Goal: Task Accomplishment & Management: Manage account settings

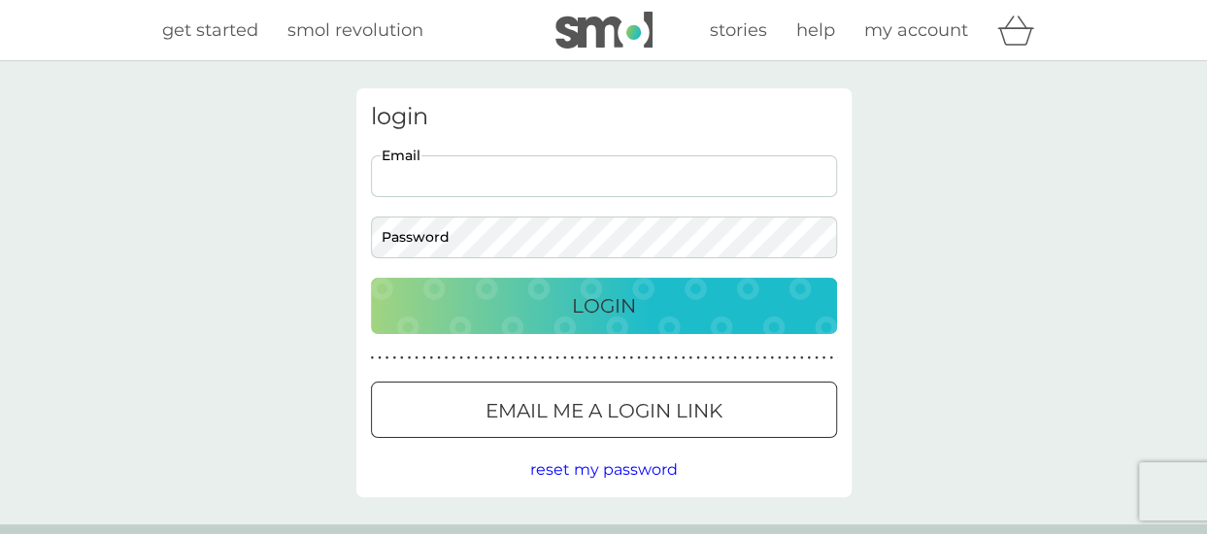
click at [406, 178] on input "Email" at bounding box center [604, 176] width 466 height 42
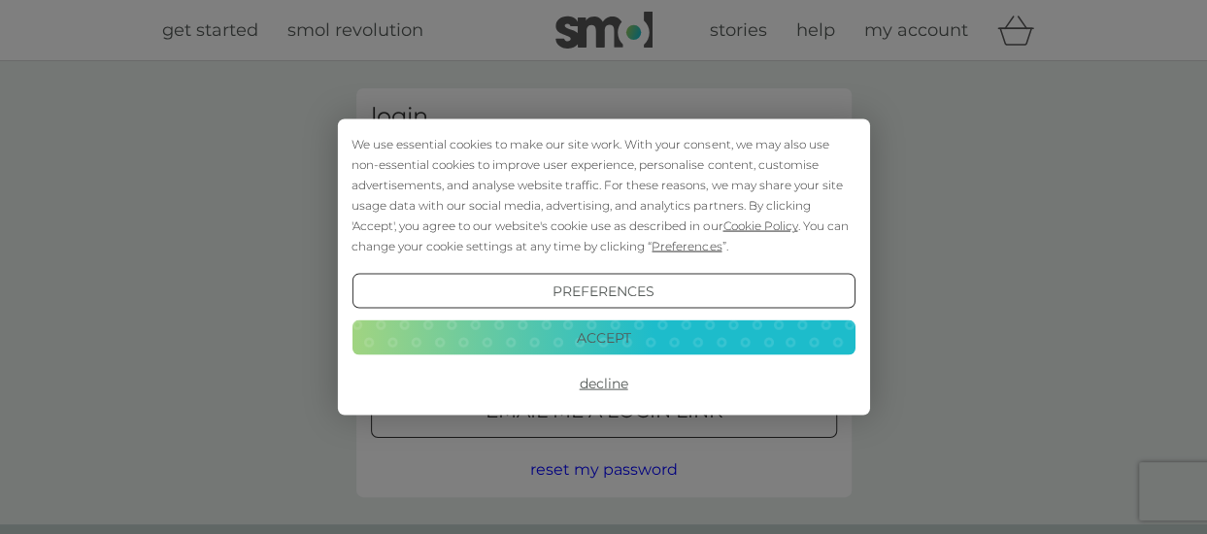
click at [743, 343] on button "Accept" at bounding box center [602, 336] width 503 height 35
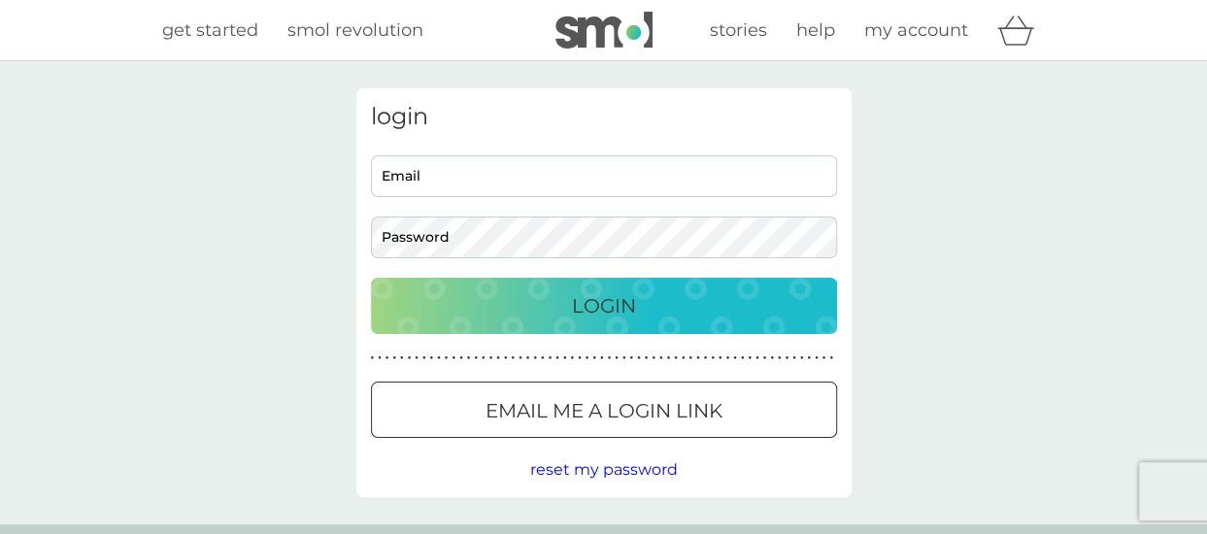
click at [412, 172] on input "Email" at bounding box center [604, 176] width 466 height 42
type input "gmduncan84@googlemail.com"
click at [574, 291] on p "Login" at bounding box center [604, 305] width 64 height 31
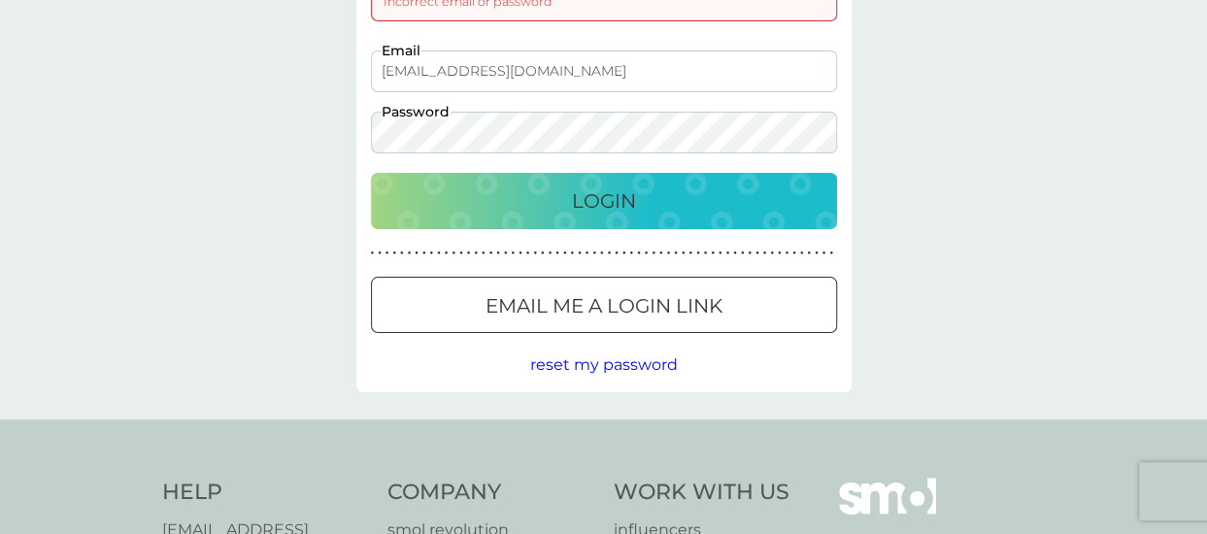
scroll to position [171, 0]
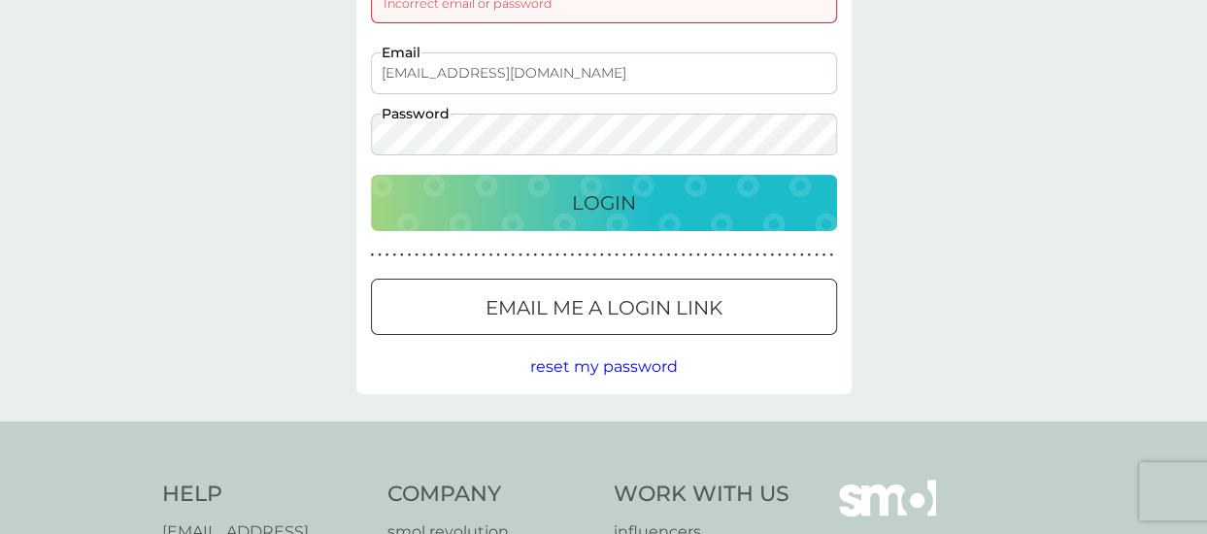
click at [590, 366] on span "reset my password" at bounding box center [604, 366] width 148 height 18
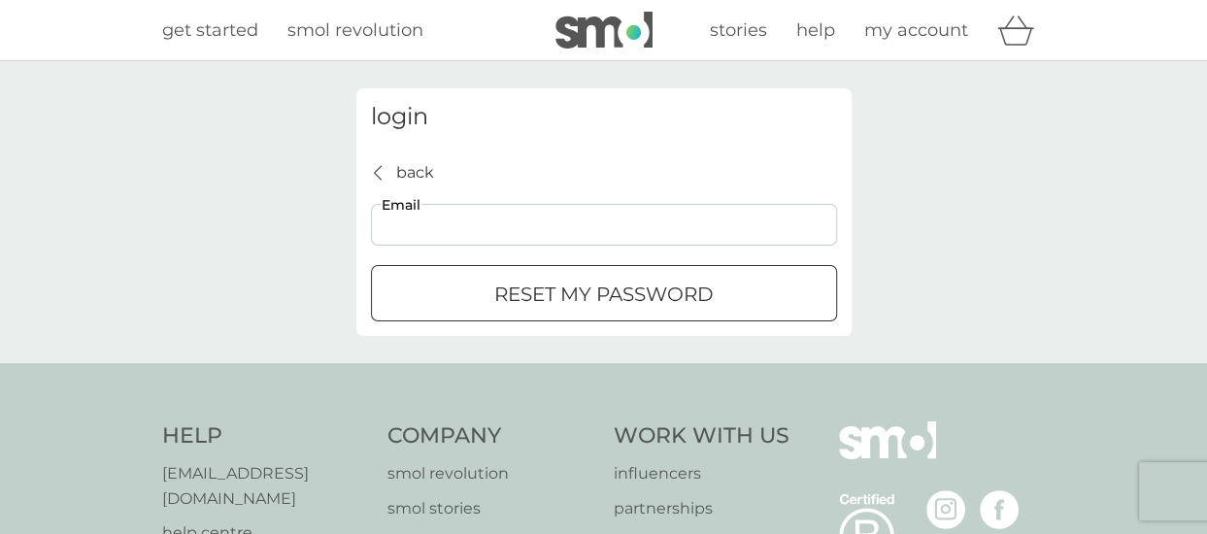
click at [423, 227] on input "Email" at bounding box center [604, 225] width 466 height 42
type input "gmduncan84@googlemail.com"
click at [590, 289] on div "submit" at bounding box center [604, 294] width 70 height 20
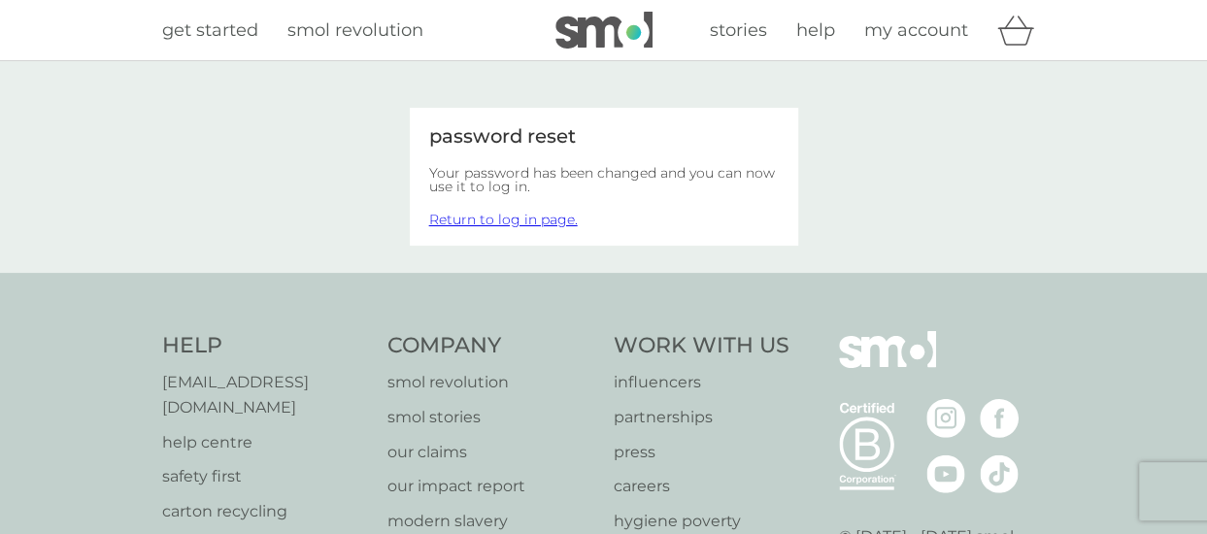
click at [500, 216] on link "Return to log in page." at bounding box center [503, 219] width 149 height 17
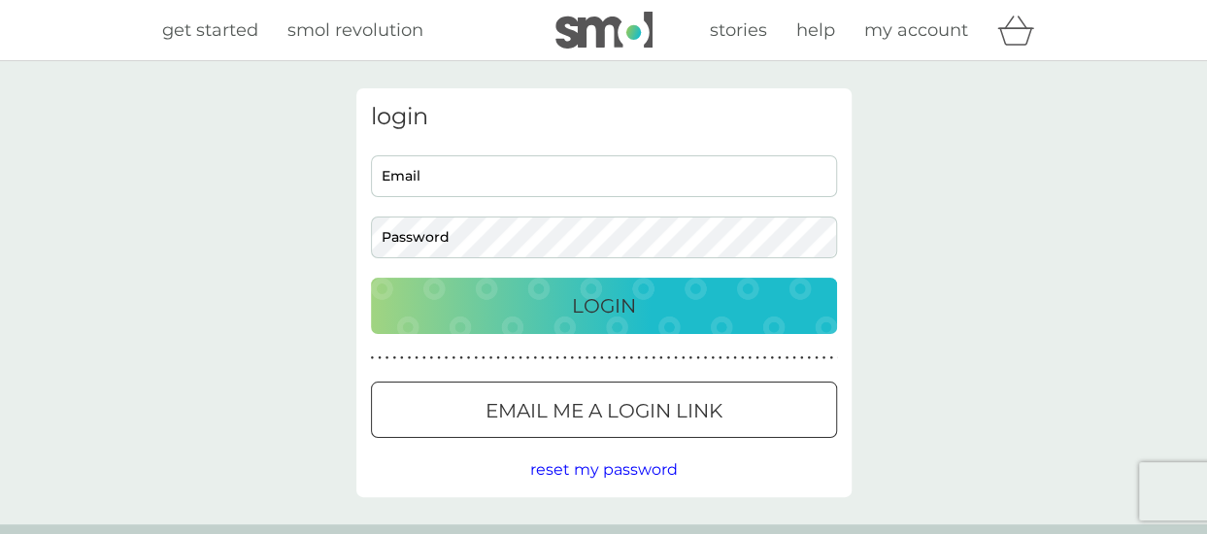
click at [414, 170] on input "Email" at bounding box center [604, 176] width 466 height 42
type input "gmduncan84@googlemail.com"
click at [573, 307] on p "Login" at bounding box center [604, 305] width 64 height 31
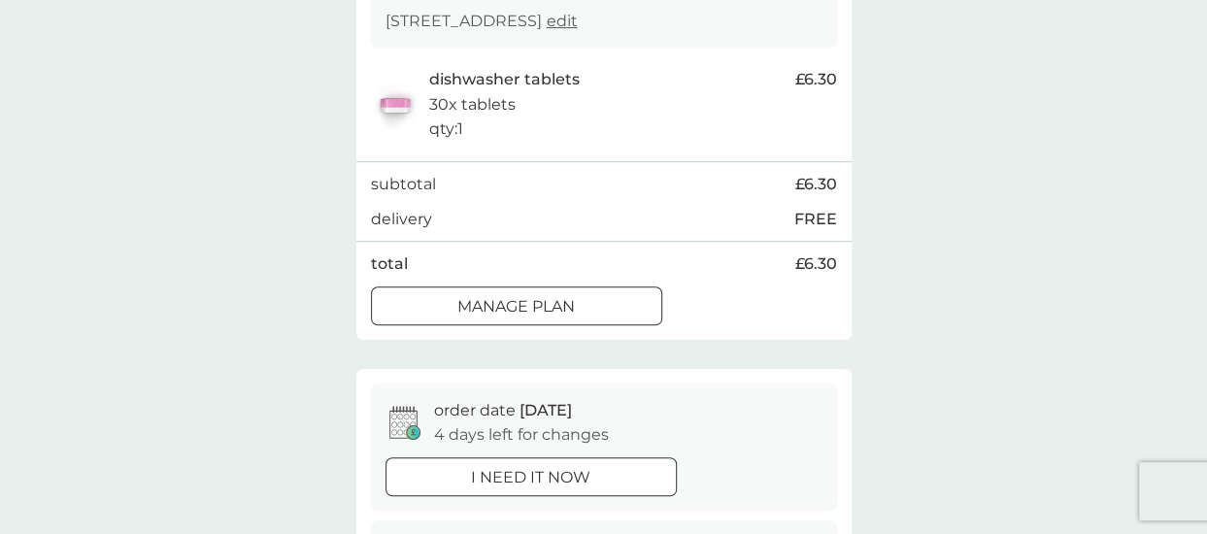
scroll to position [384, 0]
click at [546, 313] on div at bounding box center [517, 308] width 70 height 20
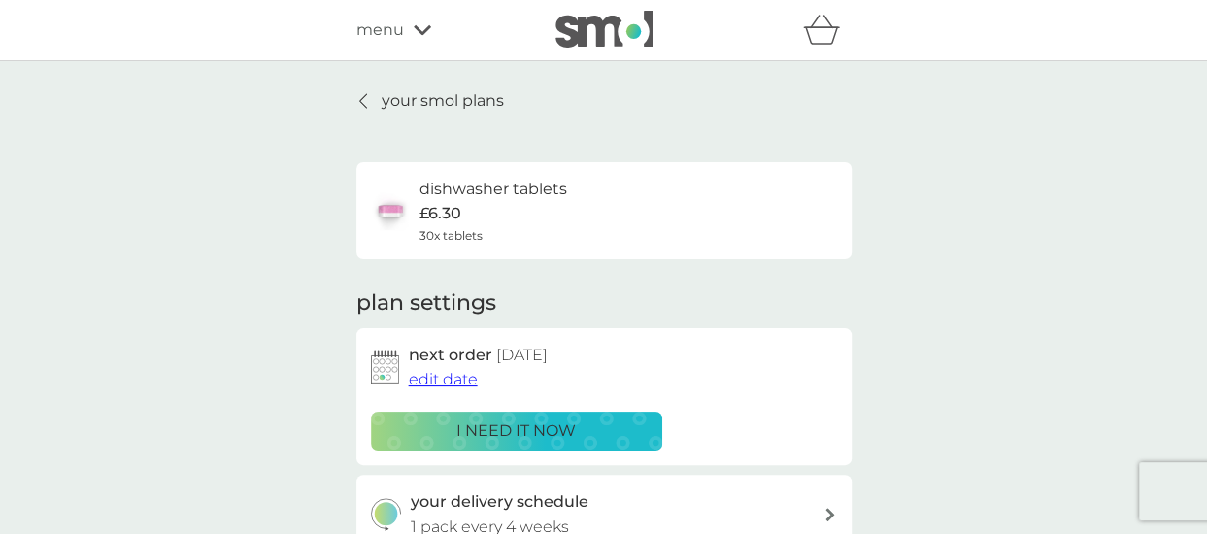
scroll to position [71, 0]
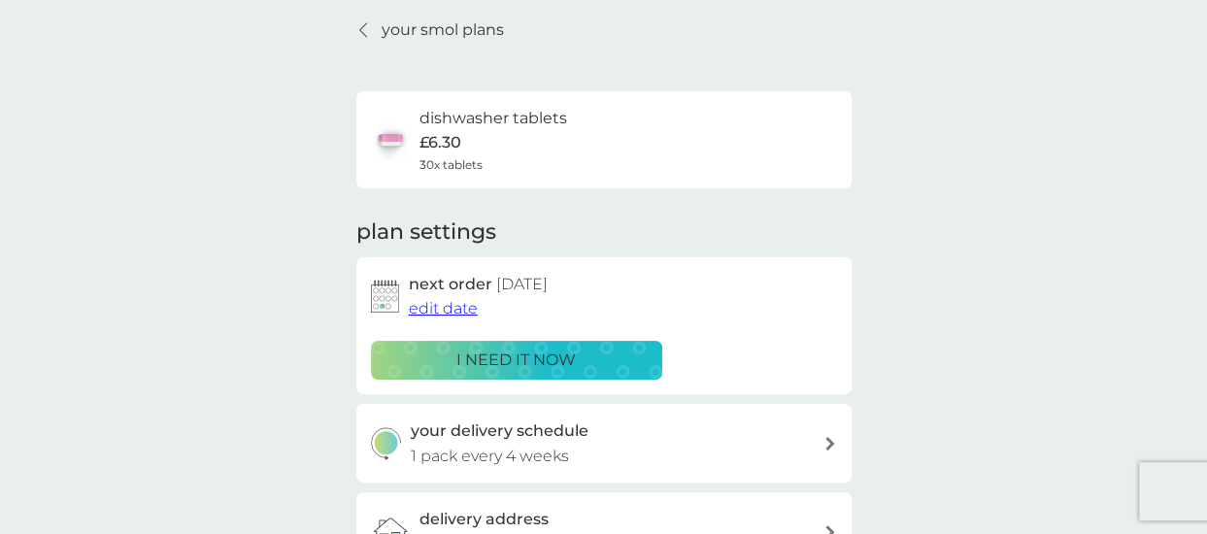
click at [438, 312] on span "edit date" at bounding box center [443, 308] width 69 height 18
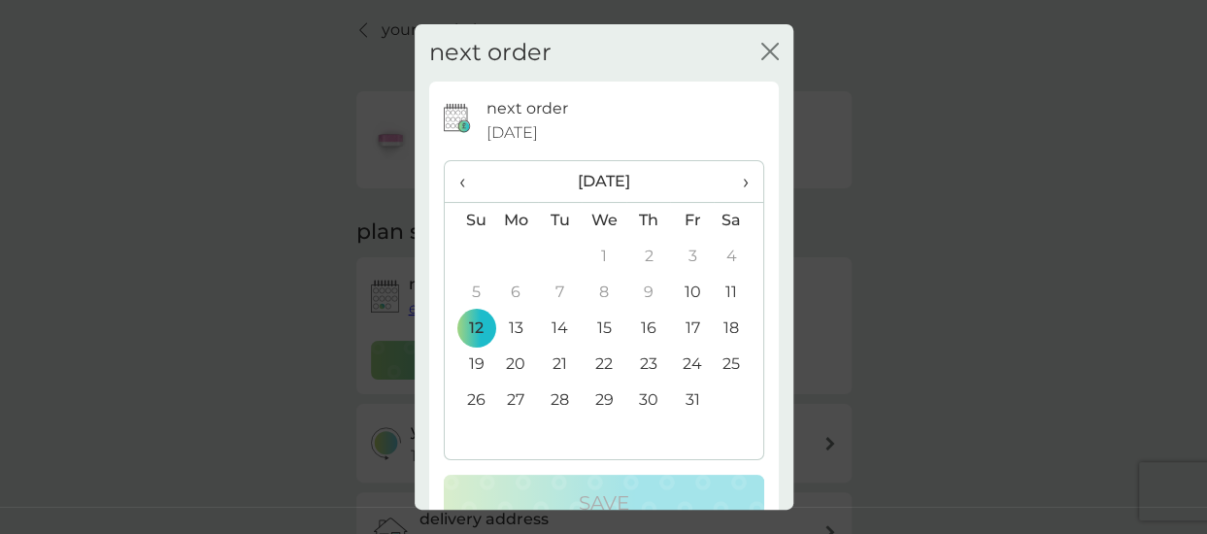
click at [679, 292] on td "10" at bounding box center [692, 293] width 44 height 36
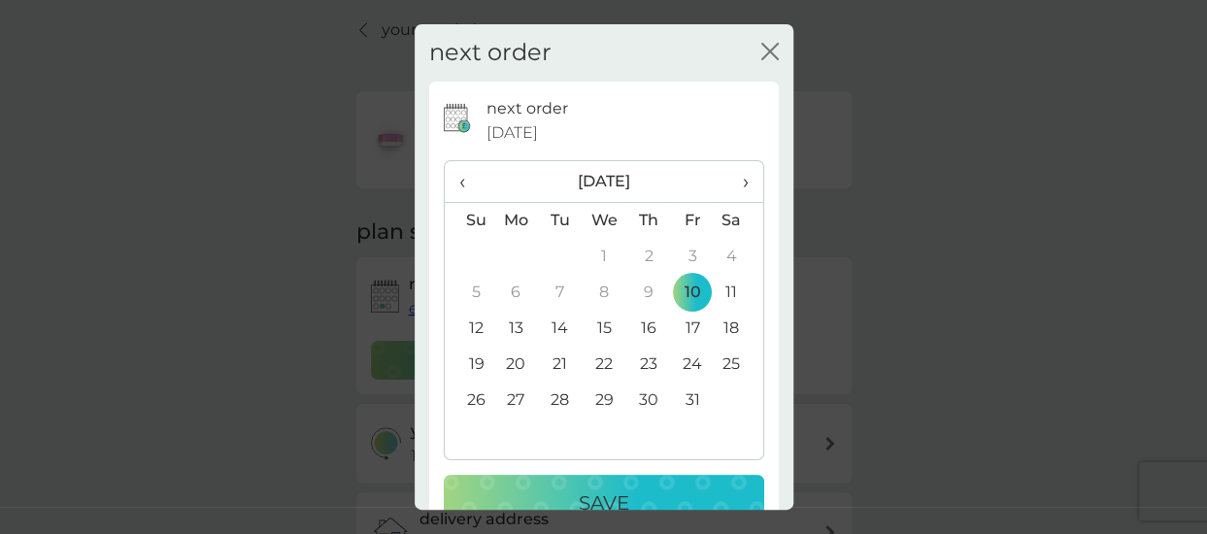
click at [770, 50] on icon "close" at bounding box center [774, 52] width 8 height 16
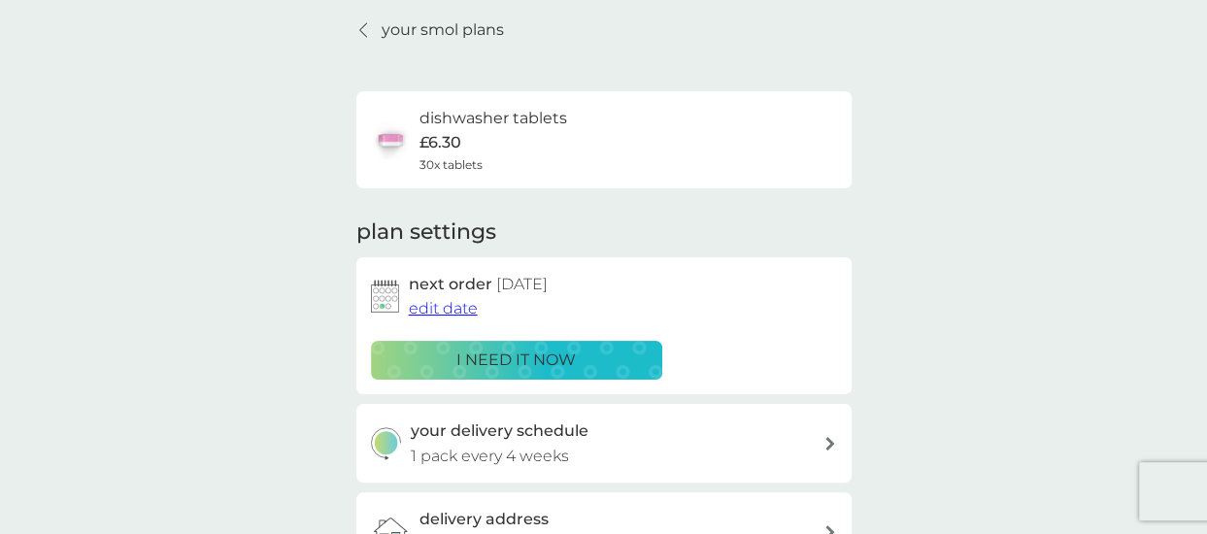
scroll to position [125, 0]
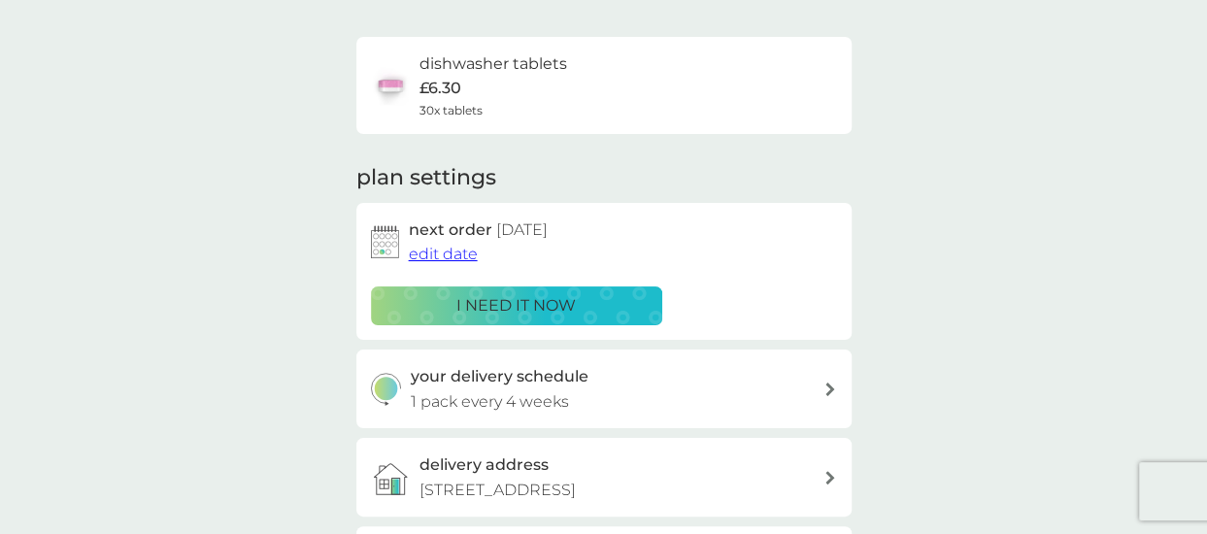
click at [499, 302] on p "i need it now" at bounding box center [515, 305] width 119 height 25
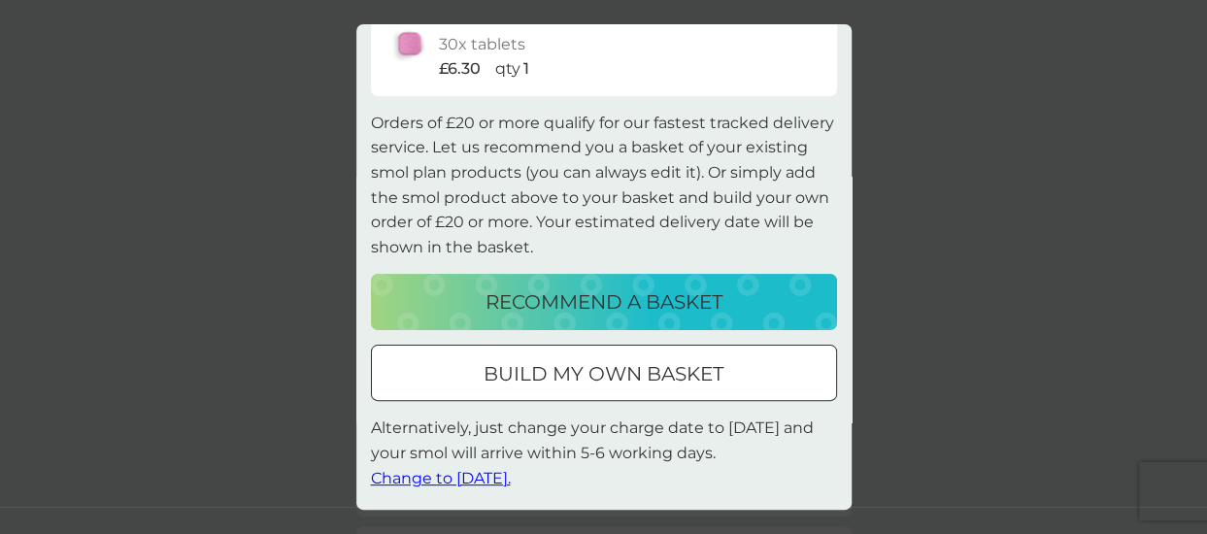
scroll to position [0, 0]
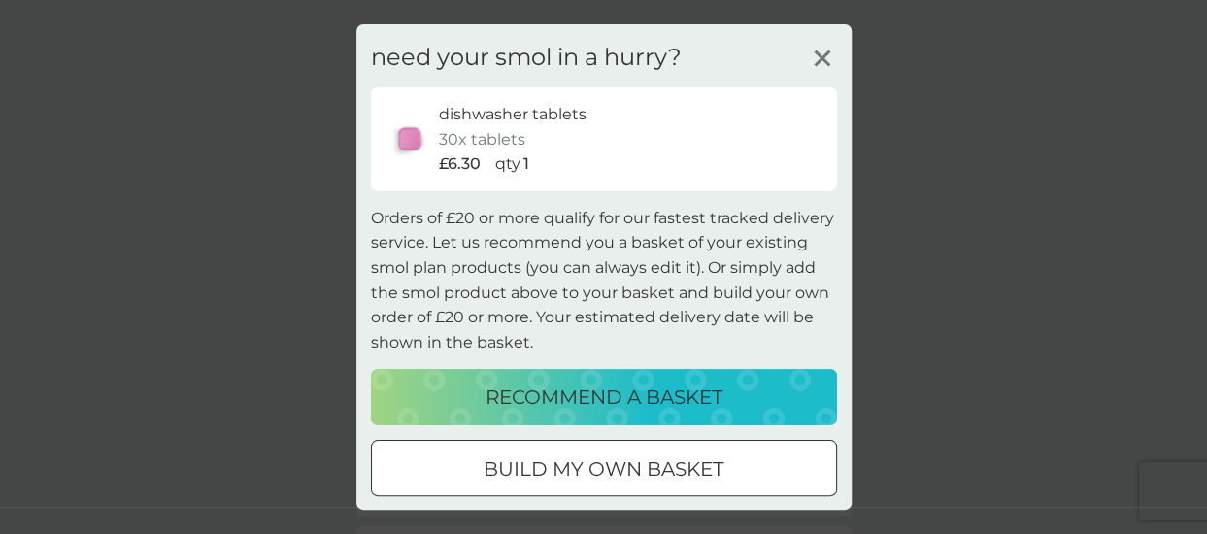
click at [814, 57] on line at bounding box center [821, 58] width 15 height 15
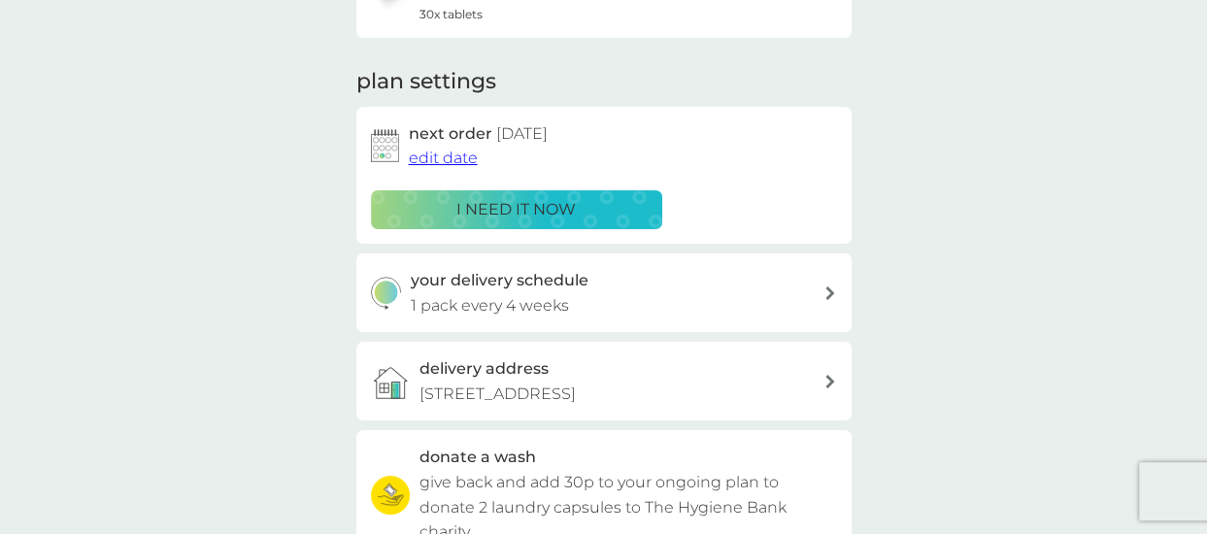
scroll to position [220, 0]
click at [435, 160] on span "edit date" at bounding box center [443, 159] width 69 height 18
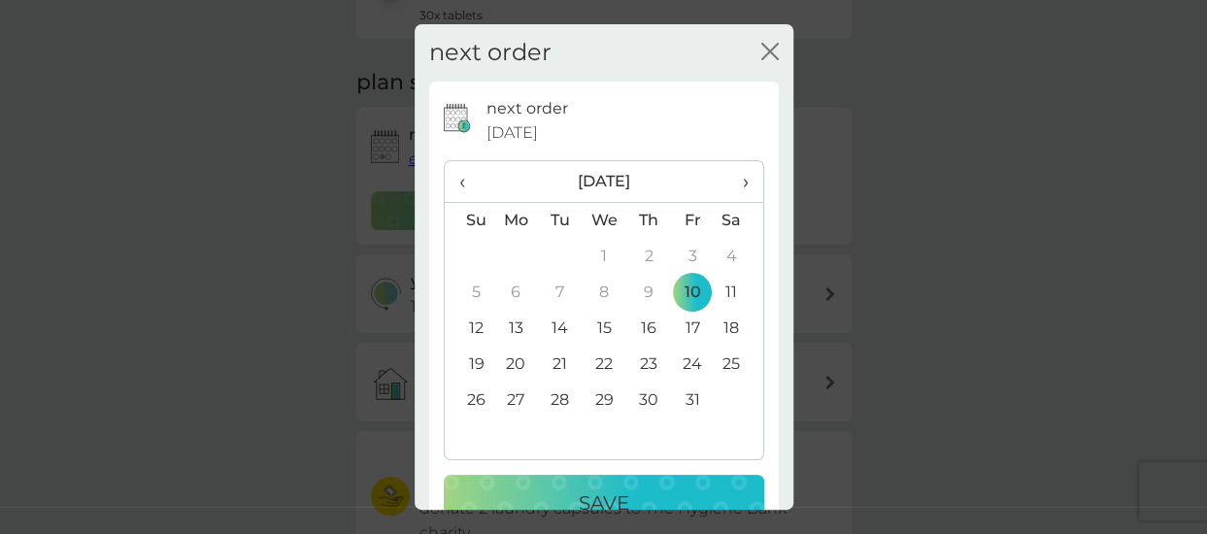
click at [679, 290] on td "10" at bounding box center [692, 293] width 44 height 36
click at [602, 492] on p "Save" at bounding box center [604, 502] width 50 height 31
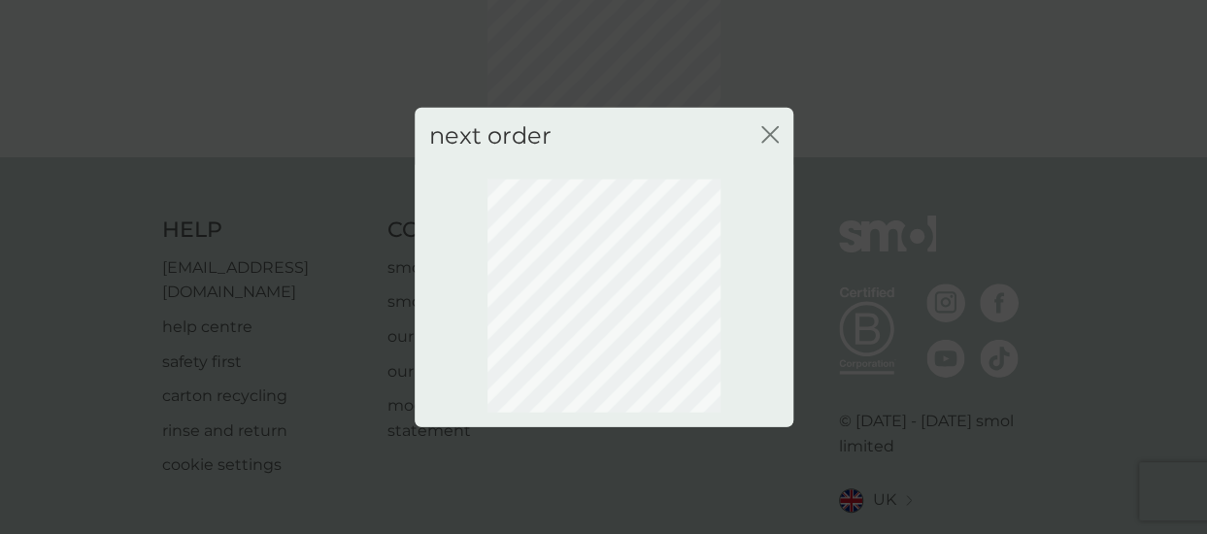
click at [767, 136] on icon "close" at bounding box center [766, 135] width 8 height 16
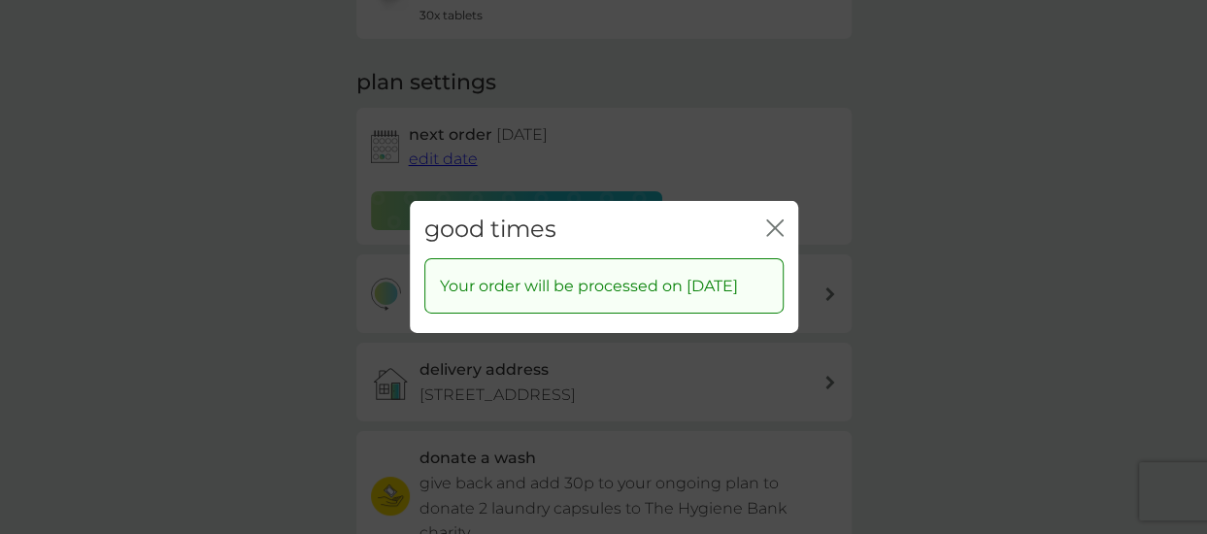
click at [775, 219] on icon "close" at bounding box center [774, 227] width 17 height 17
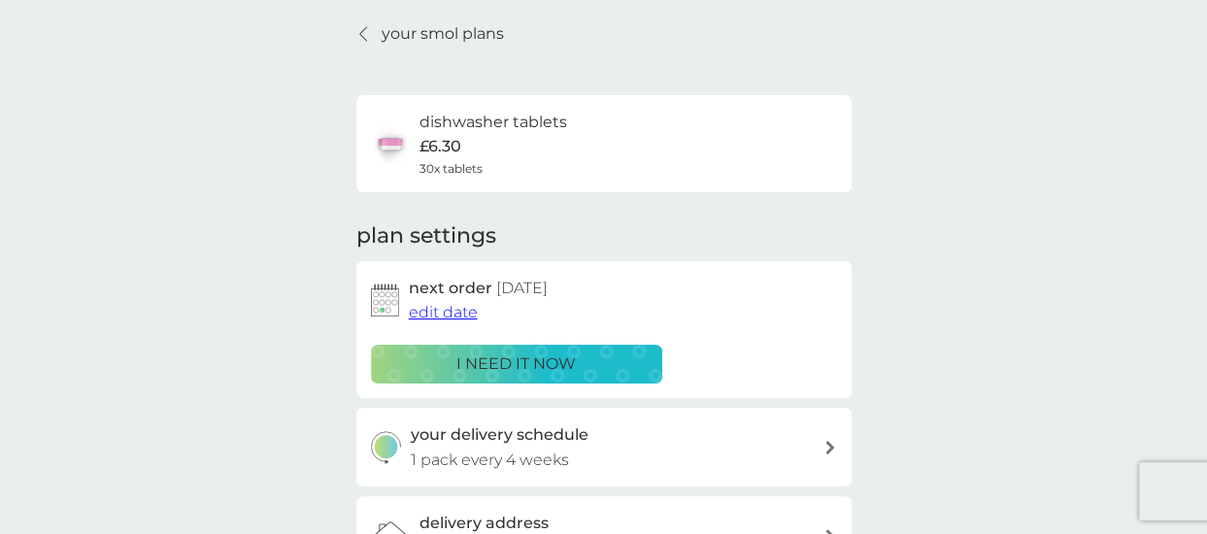
scroll to position [68, 0]
click at [367, 44] on link "your smol plans" at bounding box center [430, 32] width 148 height 25
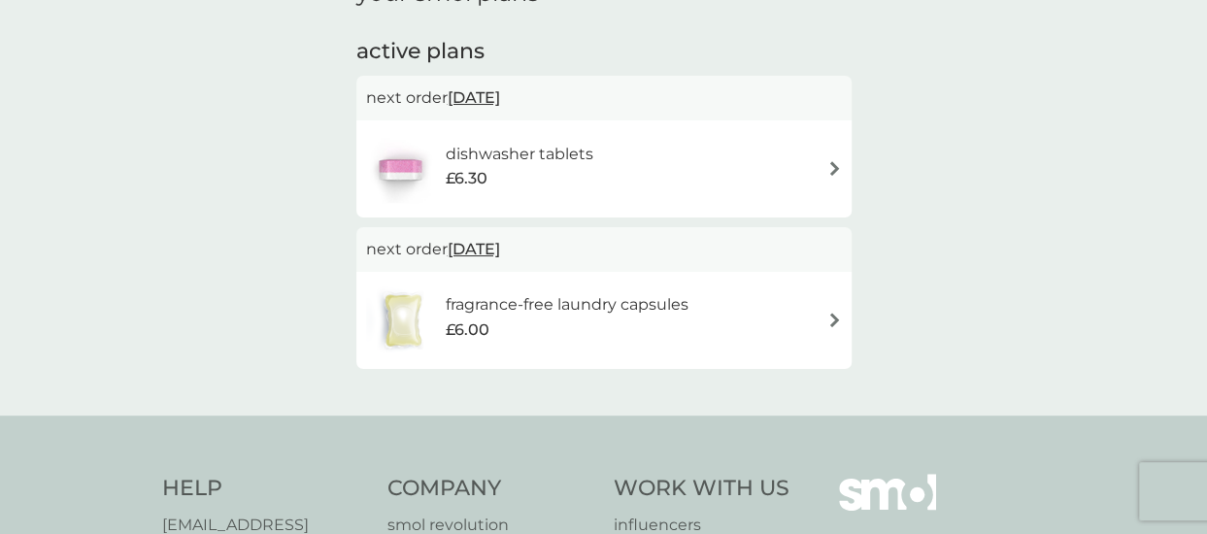
scroll to position [311, 0]
click at [500, 246] on span "[DATE]" at bounding box center [474, 248] width 52 height 38
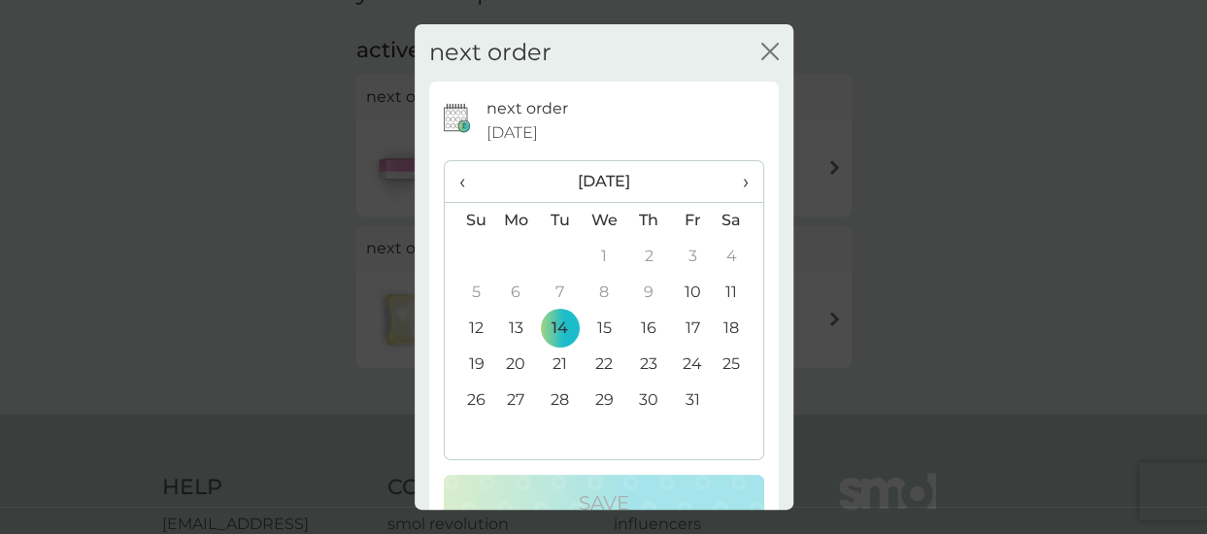
click at [678, 292] on td "10" at bounding box center [692, 293] width 44 height 36
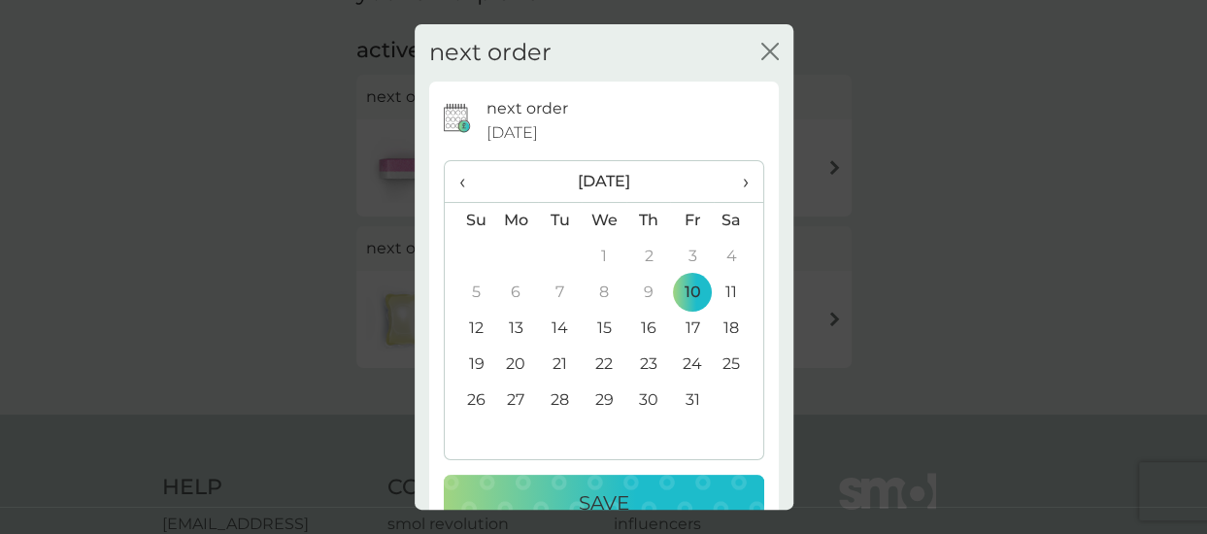
click at [609, 490] on p "Save" at bounding box center [604, 502] width 50 height 31
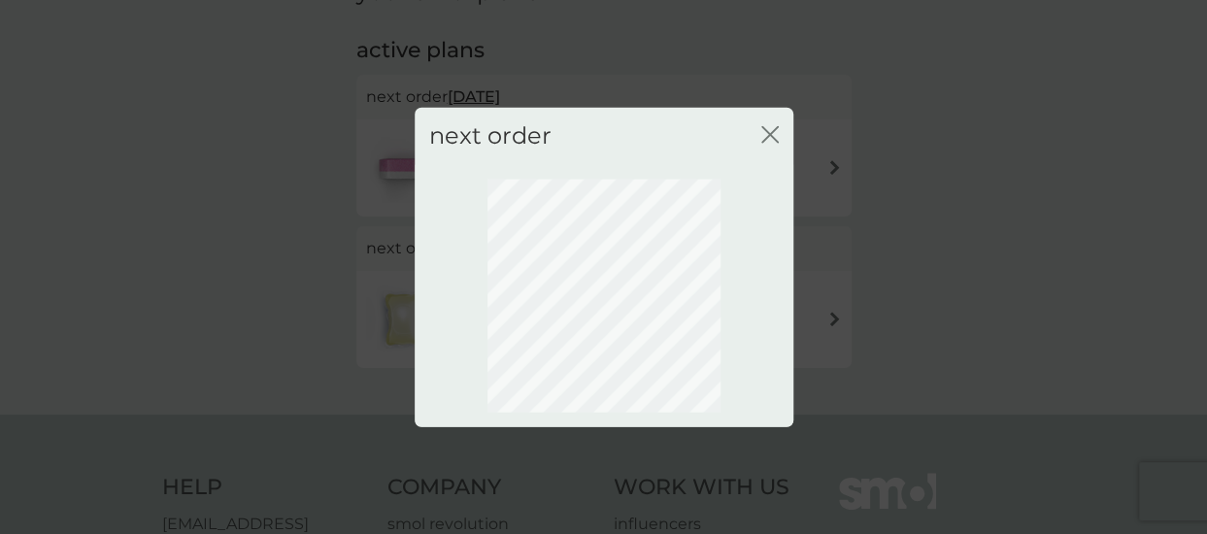
click at [768, 135] on icon "close" at bounding box center [766, 135] width 8 height 16
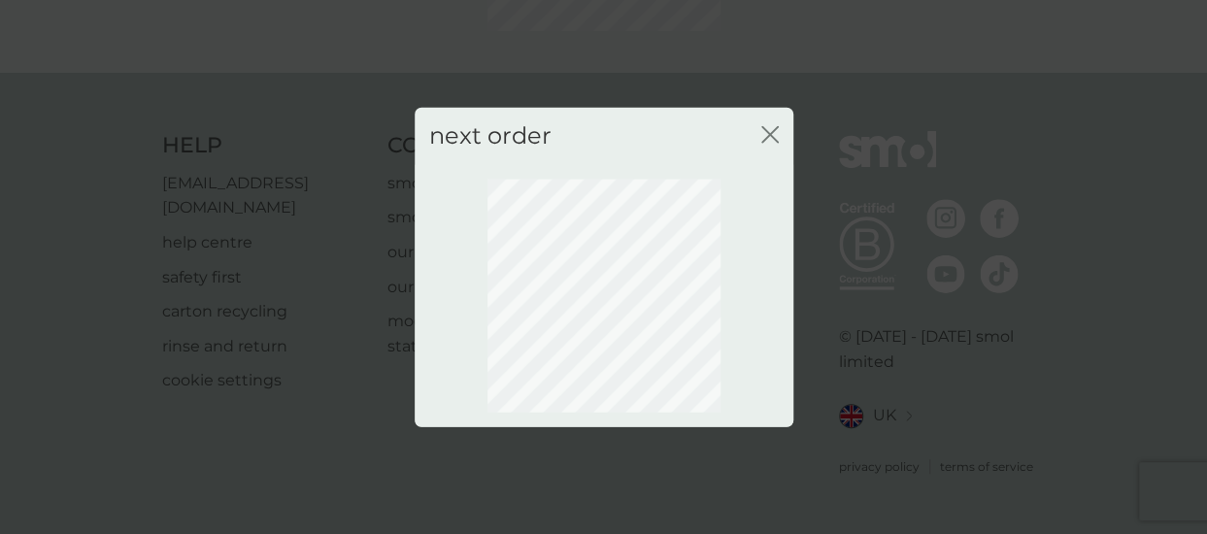
scroll to position [280, 0]
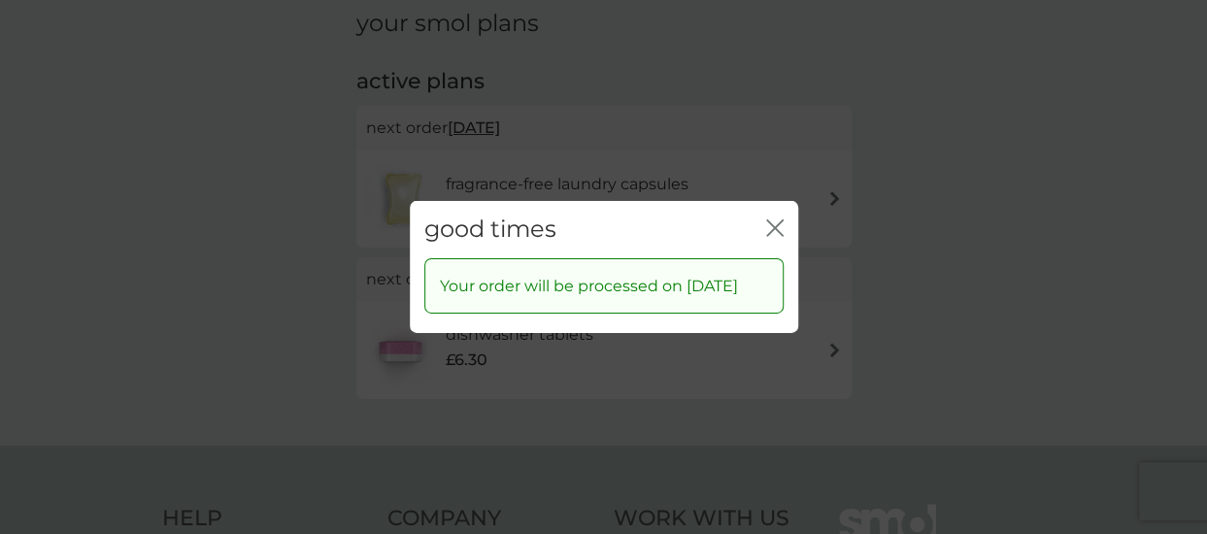
click at [777, 220] on icon "close" at bounding box center [779, 228] width 8 height 16
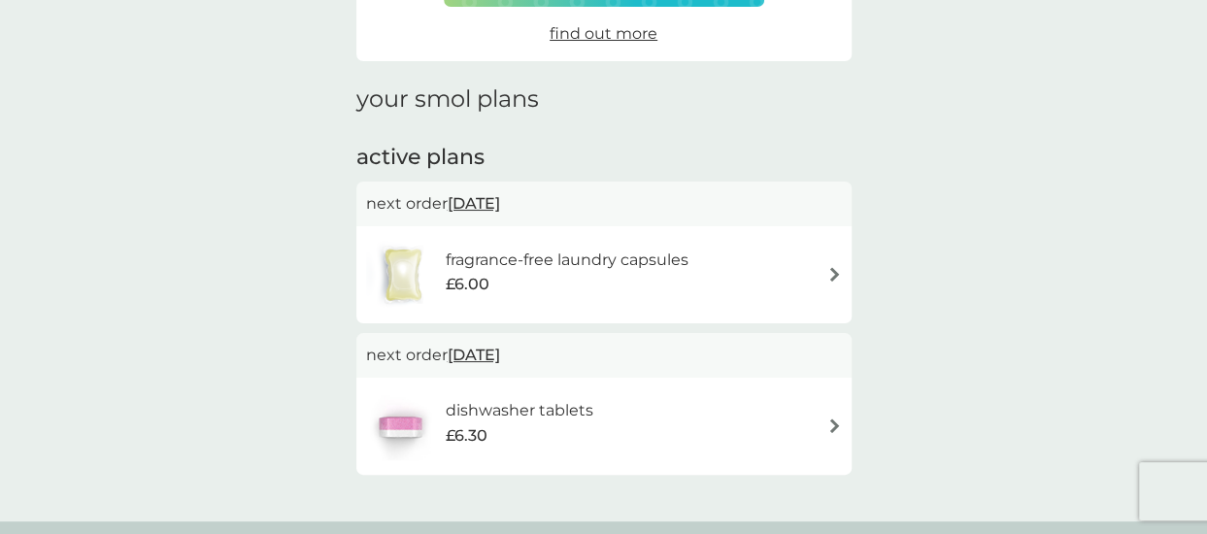
scroll to position [0, 0]
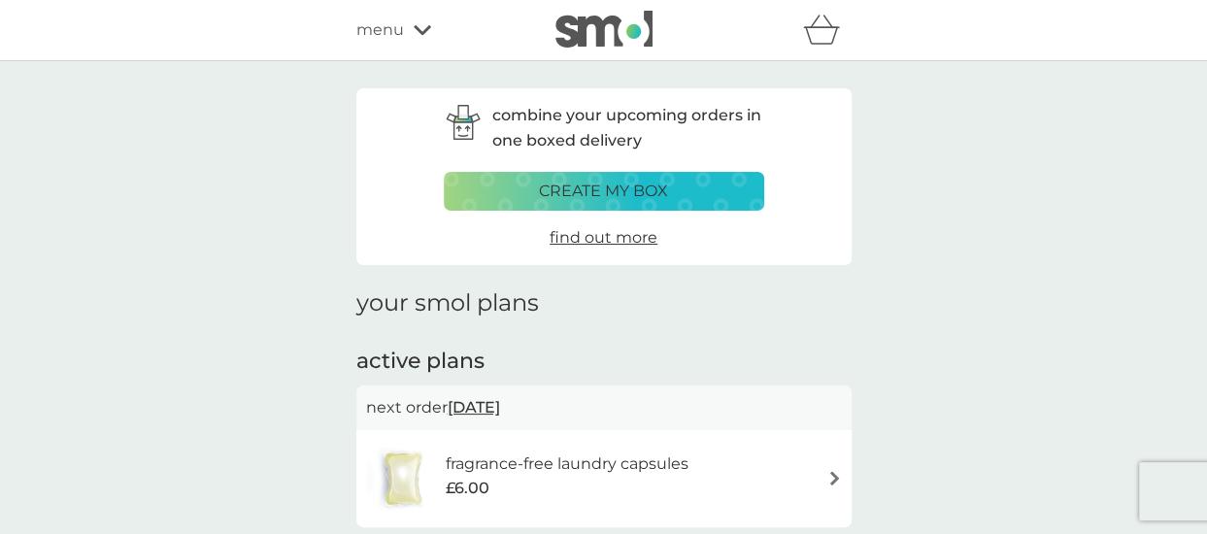
click at [406, 31] on div "menu" at bounding box center [438, 29] width 165 height 25
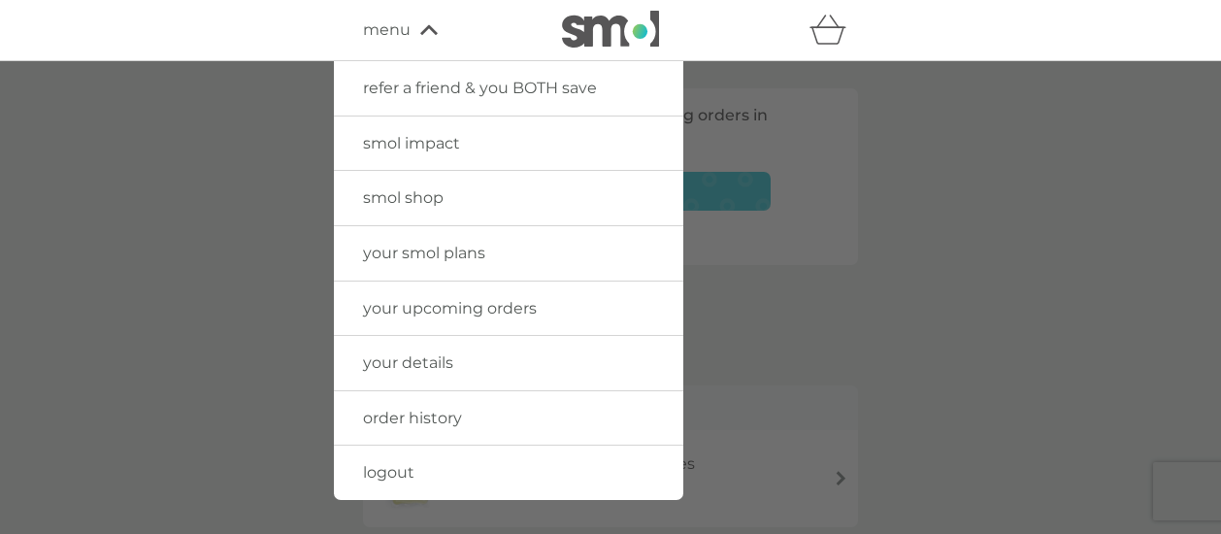
click at [446, 253] on span "your smol plans" at bounding box center [424, 253] width 122 height 18
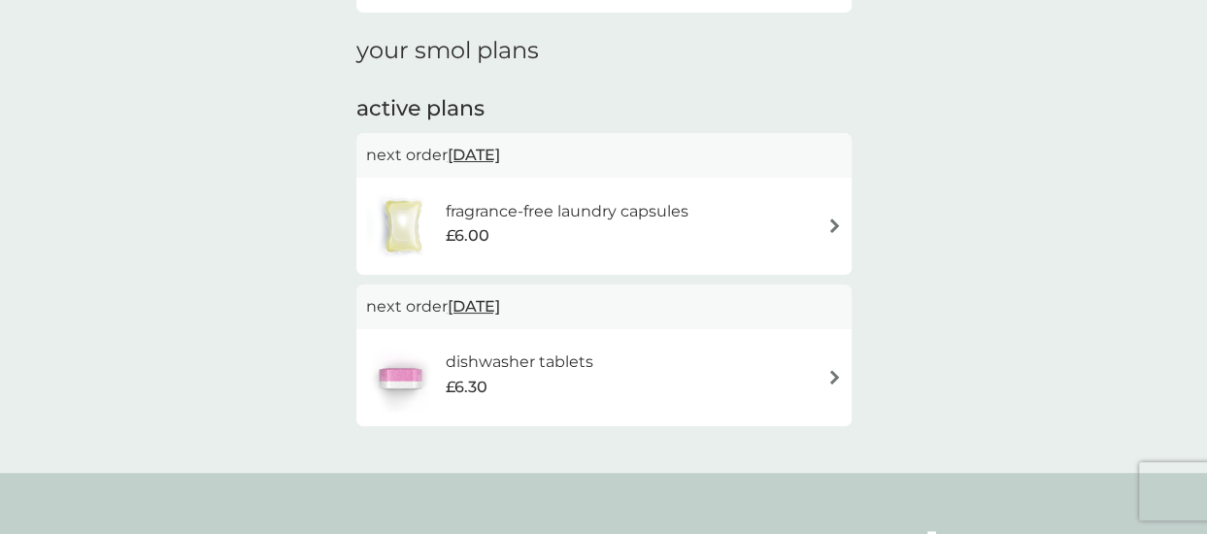
scroll to position [227, 0]
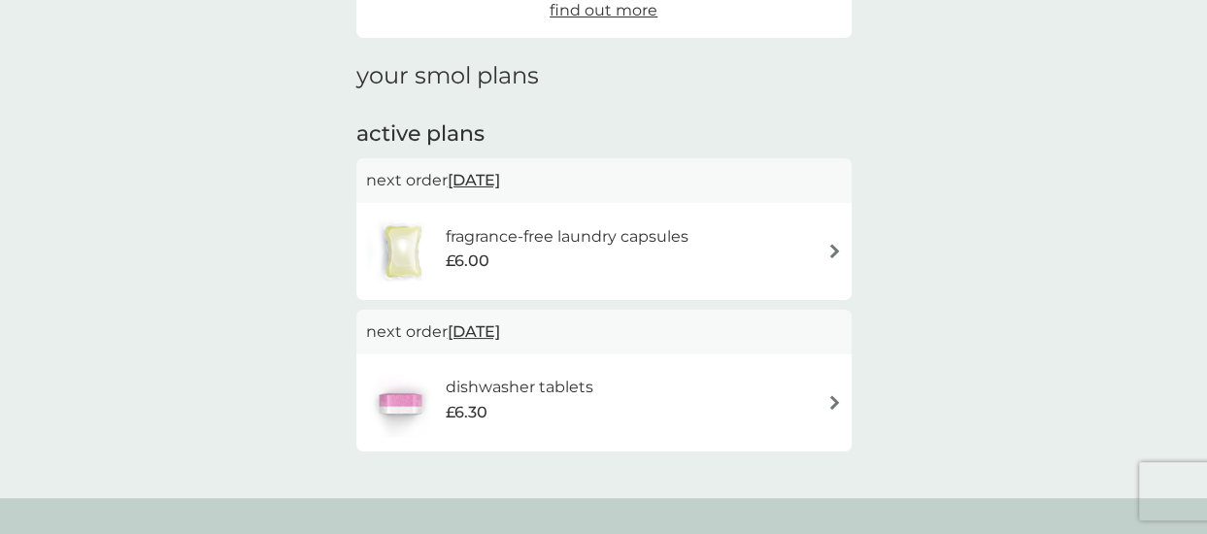
click at [726, 246] on div "fragrance-free laundry capsules £6.00" at bounding box center [604, 251] width 476 height 68
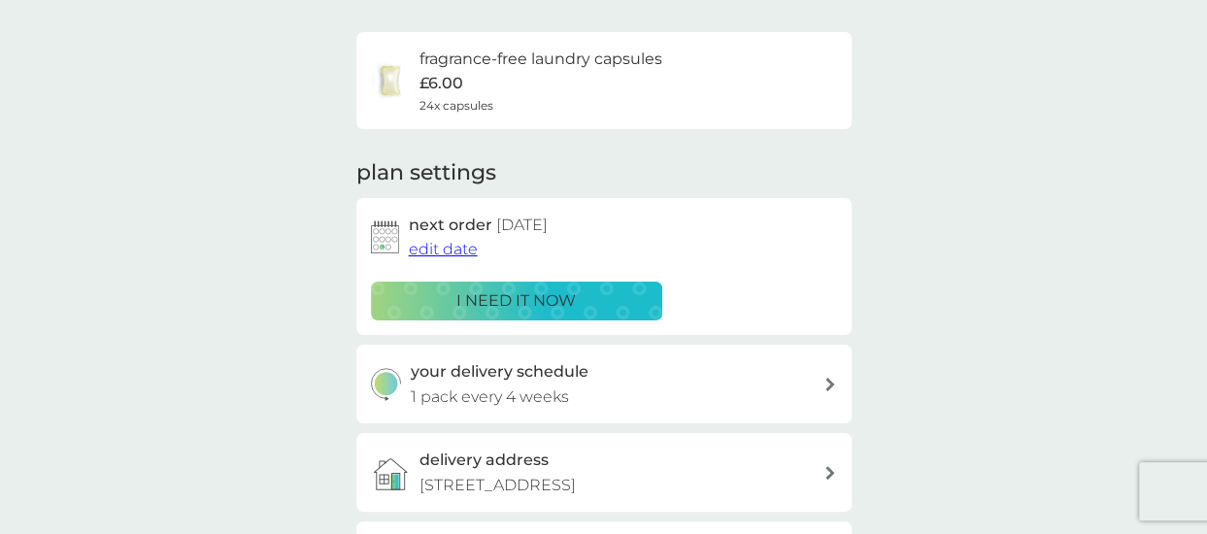
scroll to position [131, 0]
click at [817, 378] on div "your delivery schedule 1 pack every 4 weeks" at bounding box center [617, 383] width 413 height 50
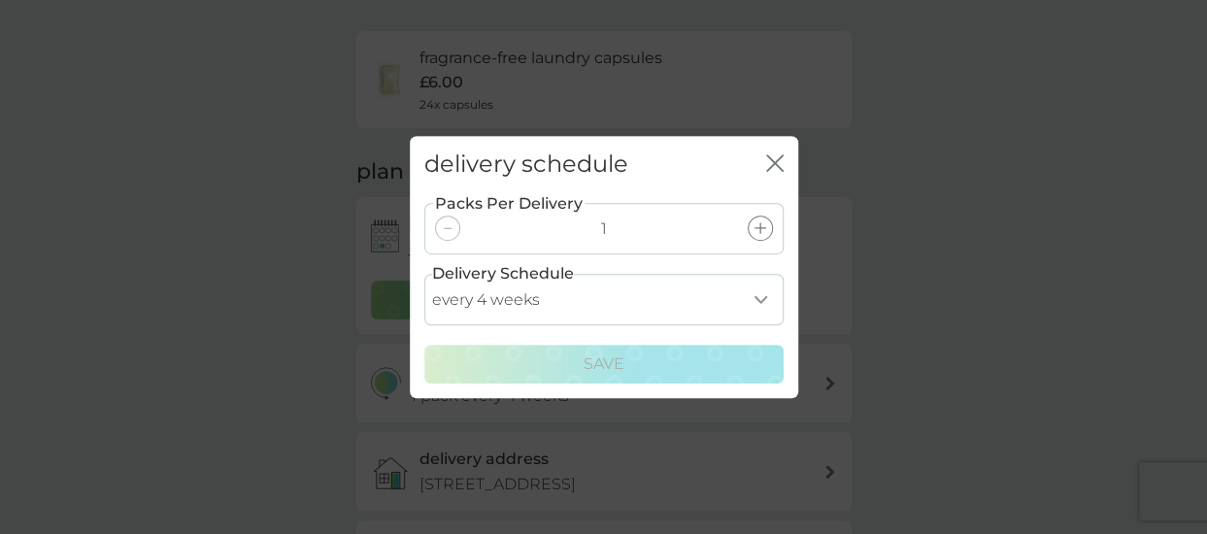
click at [757, 302] on select "every 1 week every 2 weeks every 3 weeks every 4 weeks every 5 weeks every 6 we…" at bounding box center [603, 299] width 359 height 51
select select "21"
click at [424, 274] on select "every 1 week every 2 weeks every 3 weeks every 4 weeks every 5 weeks every 6 we…" at bounding box center [603, 299] width 359 height 51
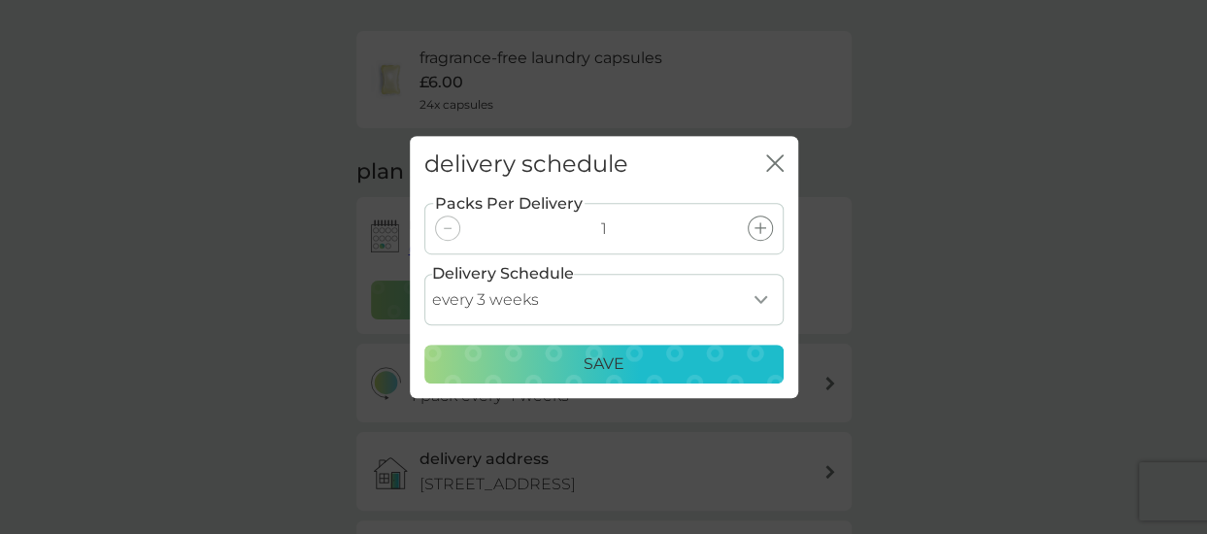
click at [595, 363] on p "Save" at bounding box center [603, 363] width 41 height 25
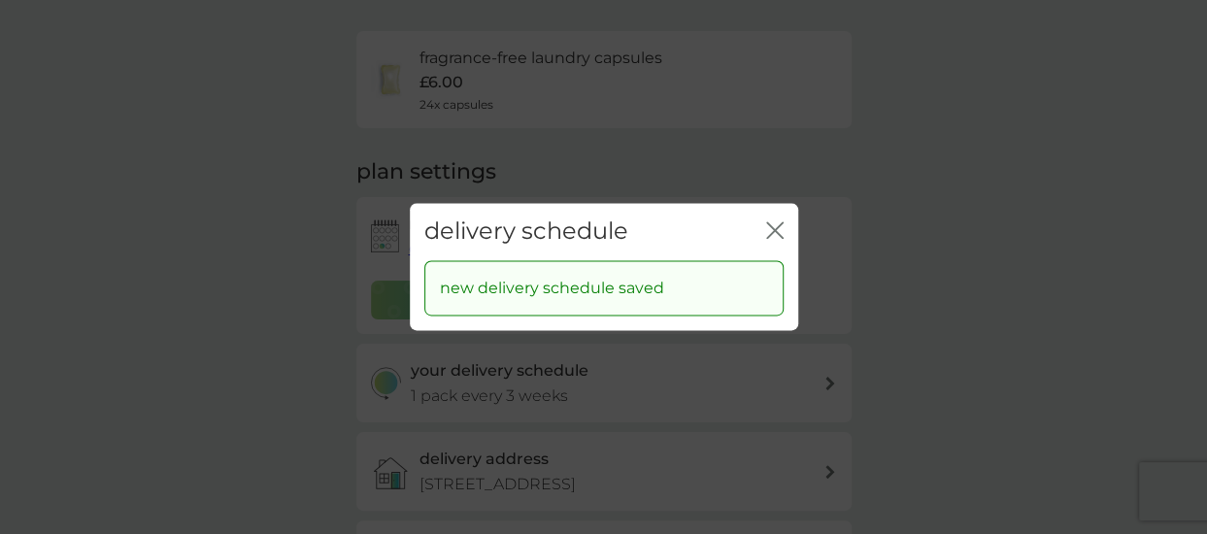
click at [775, 231] on icon "close" at bounding box center [779, 230] width 8 height 16
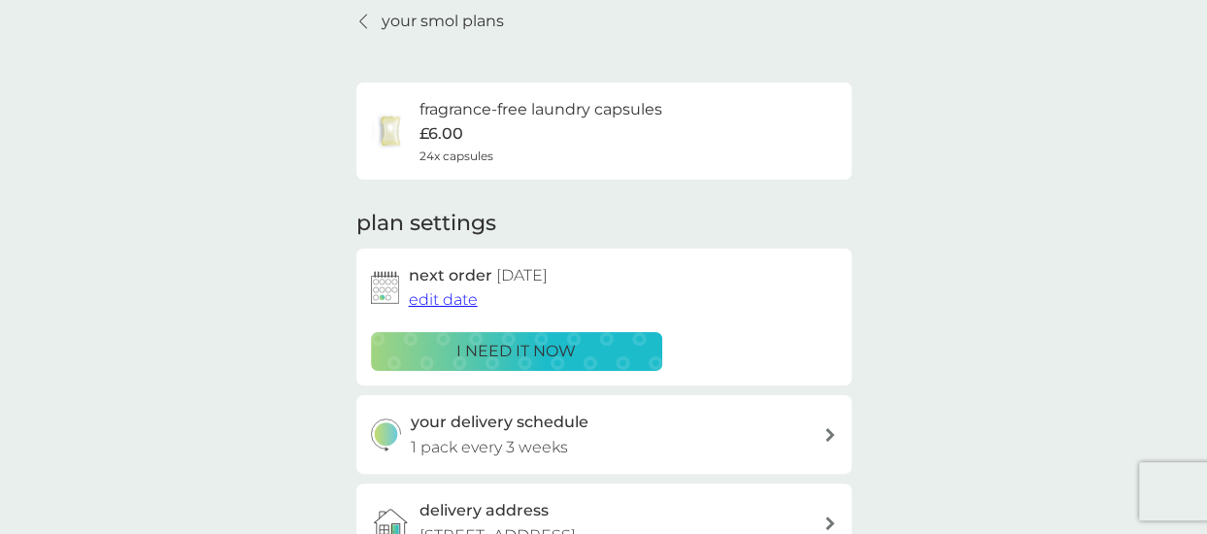
scroll to position [79, 0]
click at [366, 18] on icon at bounding box center [363, 23] width 8 height 16
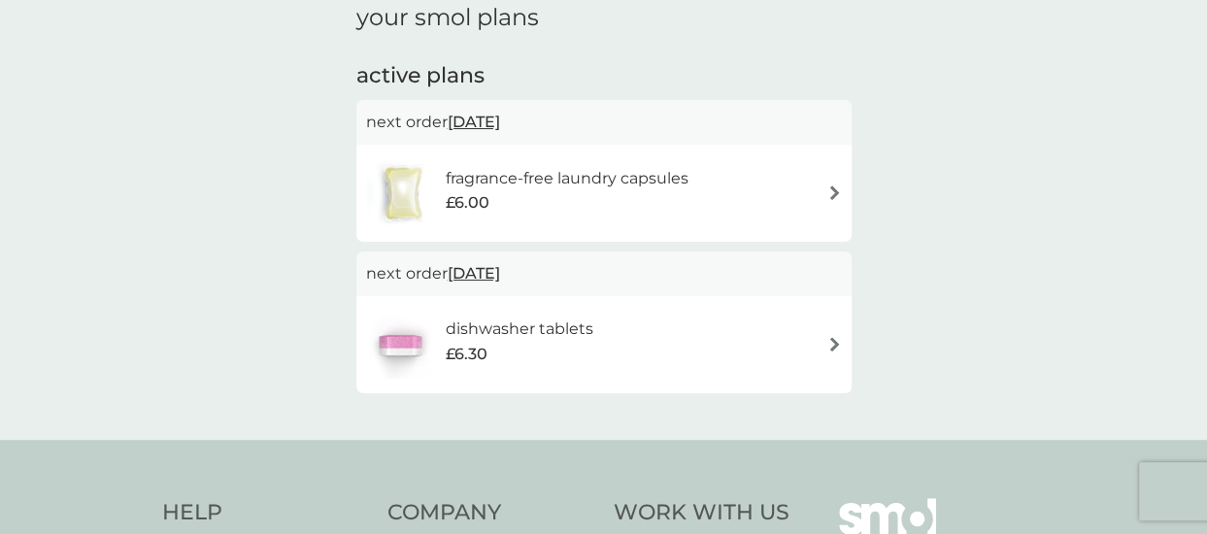
scroll to position [286, 0]
click at [798, 343] on div "dishwasher tablets £6.30" at bounding box center [604, 344] width 476 height 68
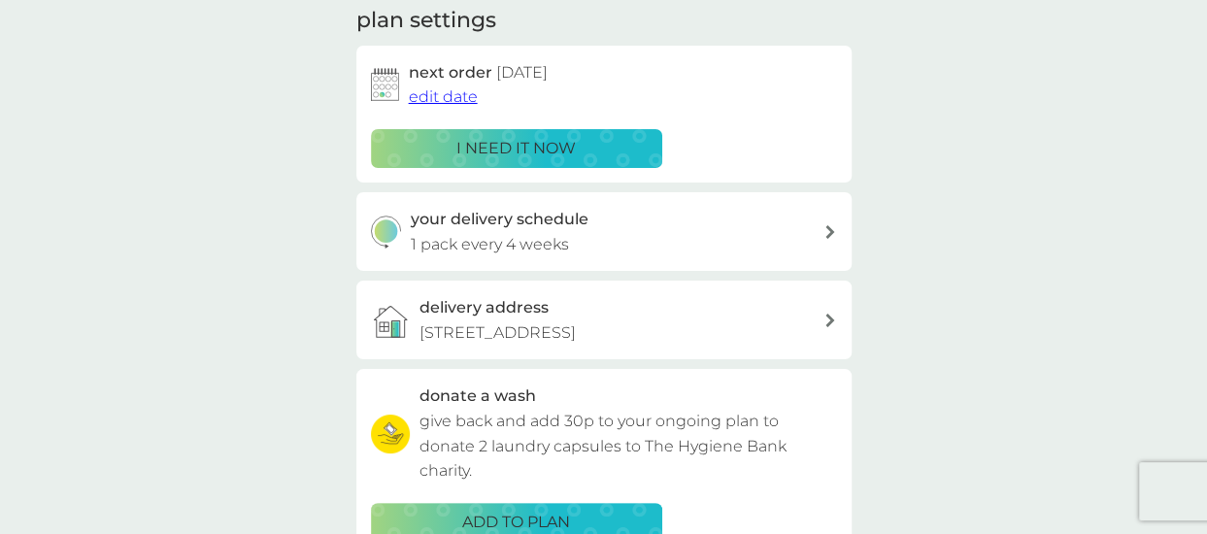
scroll to position [282, 0]
click at [772, 230] on div "your delivery schedule 1 pack every 4 weeks" at bounding box center [617, 233] width 413 height 50
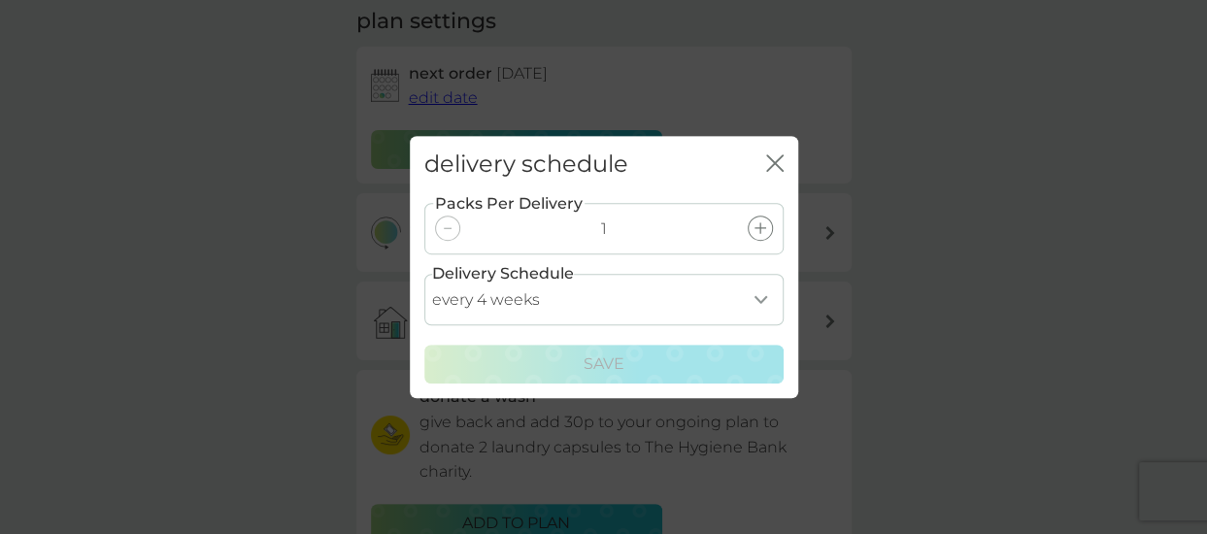
click at [761, 304] on select "every 1 week every 2 weeks every 3 weeks every 4 weeks every 5 weeks every 6 we…" at bounding box center [603, 299] width 359 height 51
select select "21"
click at [424, 274] on select "every 1 week every 2 weeks every 3 weeks every 4 weeks every 5 weeks every 6 we…" at bounding box center [603, 299] width 359 height 51
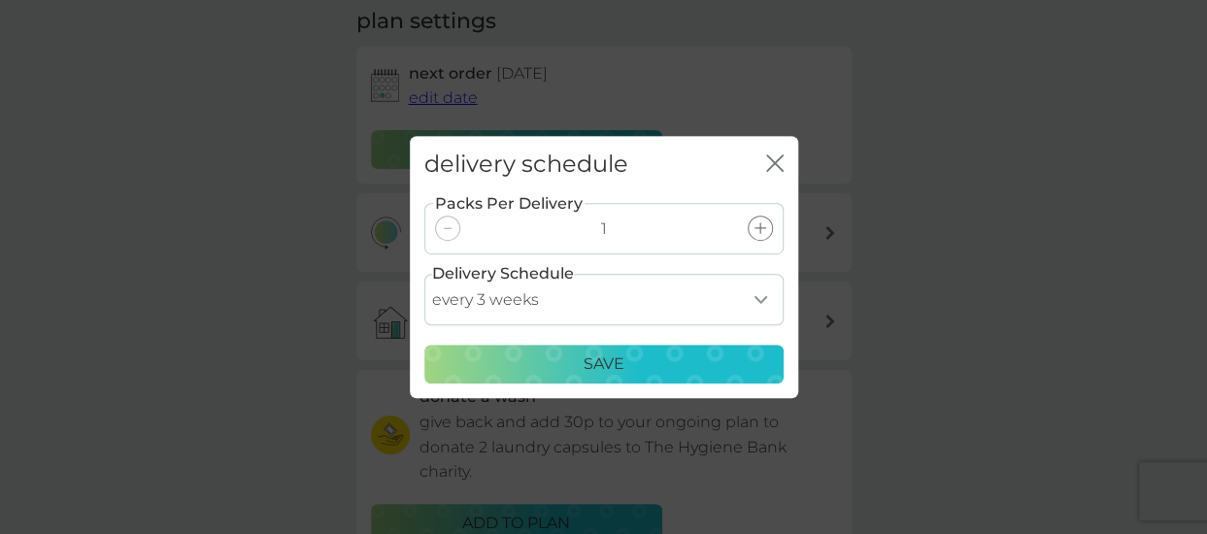
click at [610, 364] on p "Save" at bounding box center [603, 363] width 41 height 25
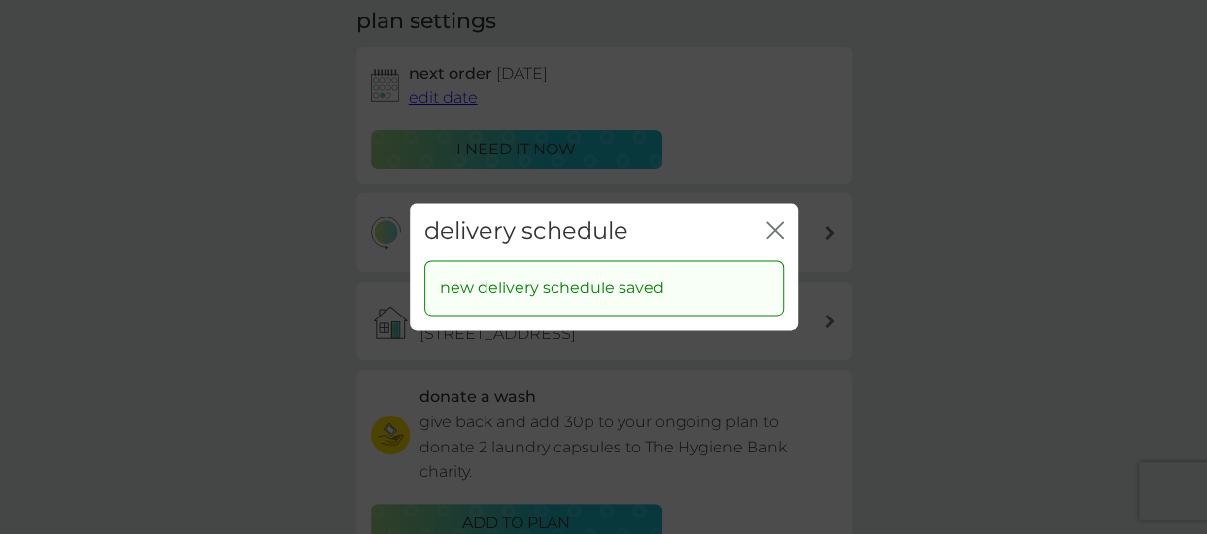
click at [773, 232] on icon "close" at bounding box center [771, 230] width 8 height 16
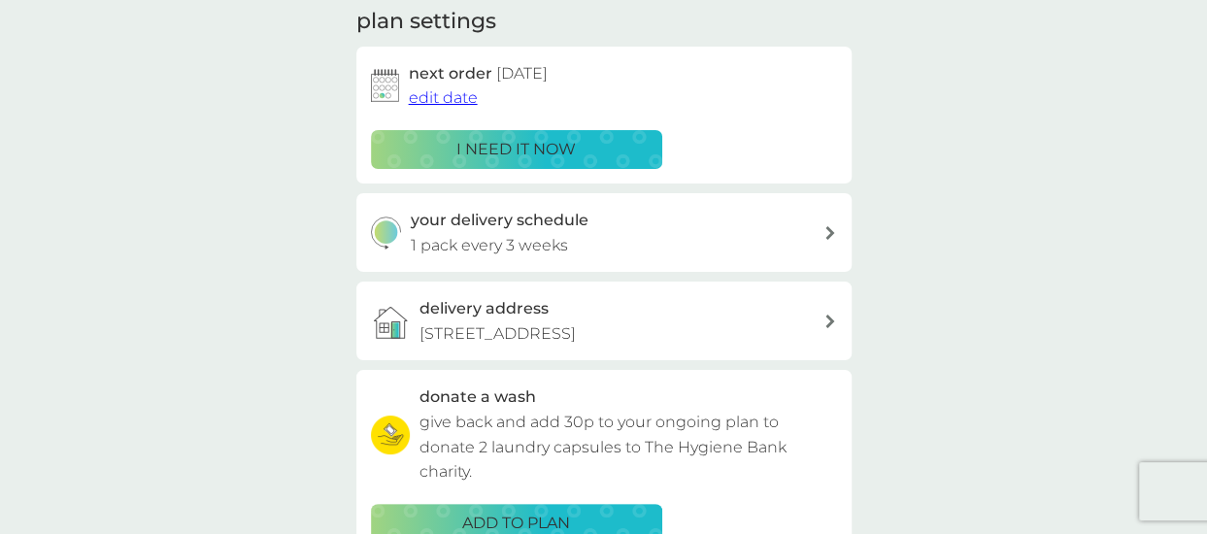
scroll to position [0, 0]
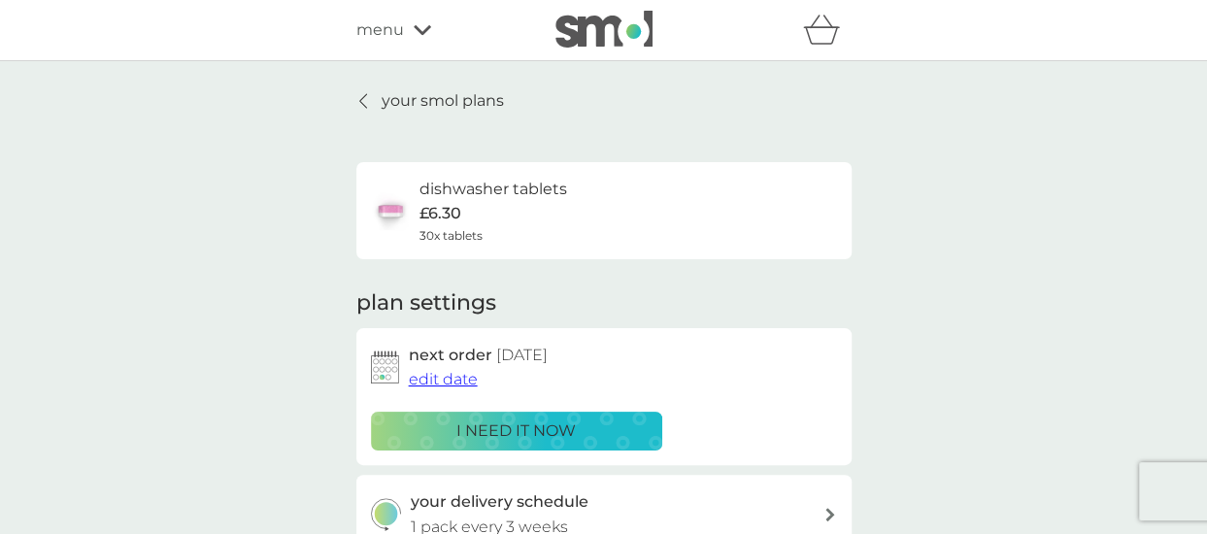
click at [435, 100] on p "your smol plans" at bounding box center [443, 100] width 122 height 25
